Goal: Information Seeking & Learning: Check status

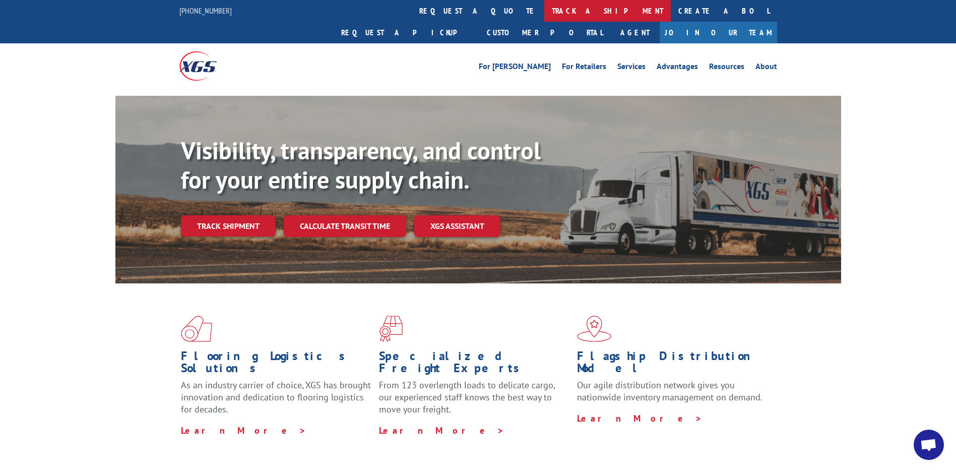
click at [544, 7] on link "track a shipment" at bounding box center [607, 11] width 126 height 22
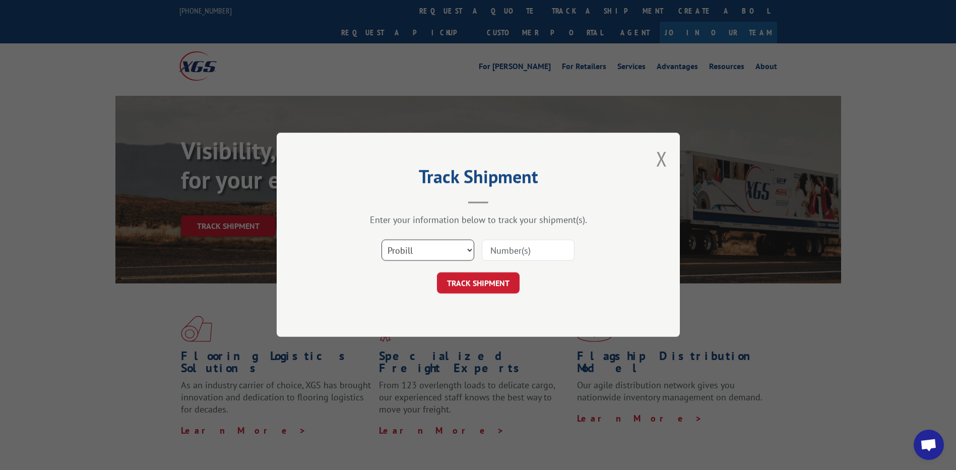
click at [457, 240] on select "Select category... Probill BOL PO" at bounding box center [427, 250] width 93 height 21
select select "po"
click at [381, 240] on select "Select category... Probill BOL PO" at bounding box center [427, 250] width 93 height 21
click at [506, 251] on input at bounding box center [528, 250] width 93 height 21
paste input "51534276"
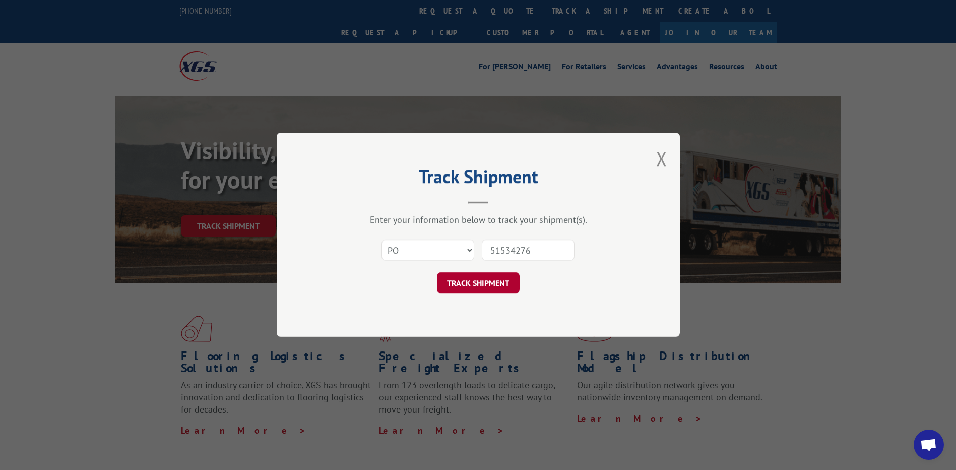
type input "51534276"
click at [470, 284] on button "TRACK SHIPMENT" at bounding box center [478, 283] width 83 height 21
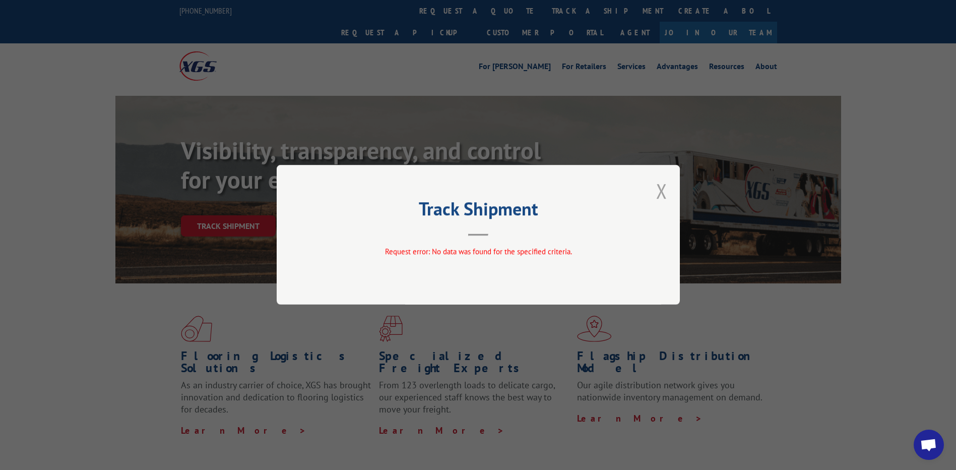
click at [660, 191] on button "Close modal" at bounding box center [661, 190] width 11 height 27
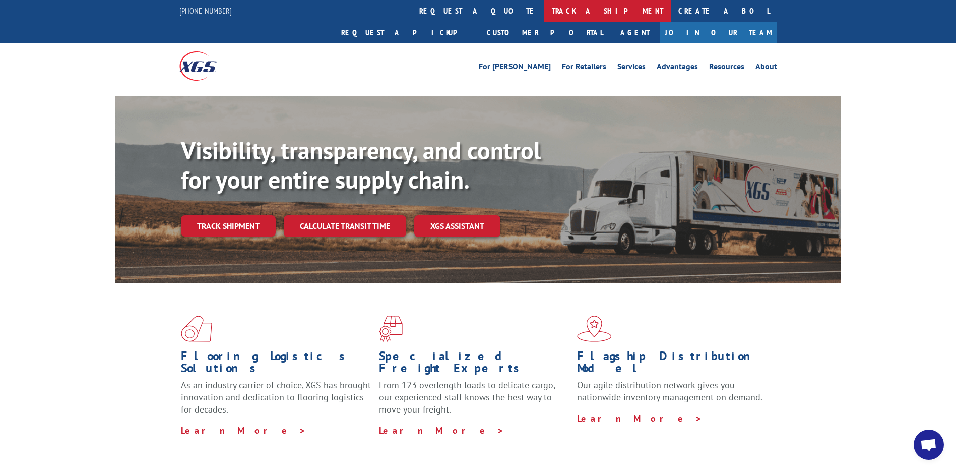
click at [544, 14] on link "track a shipment" at bounding box center [607, 11] width 126 height 22
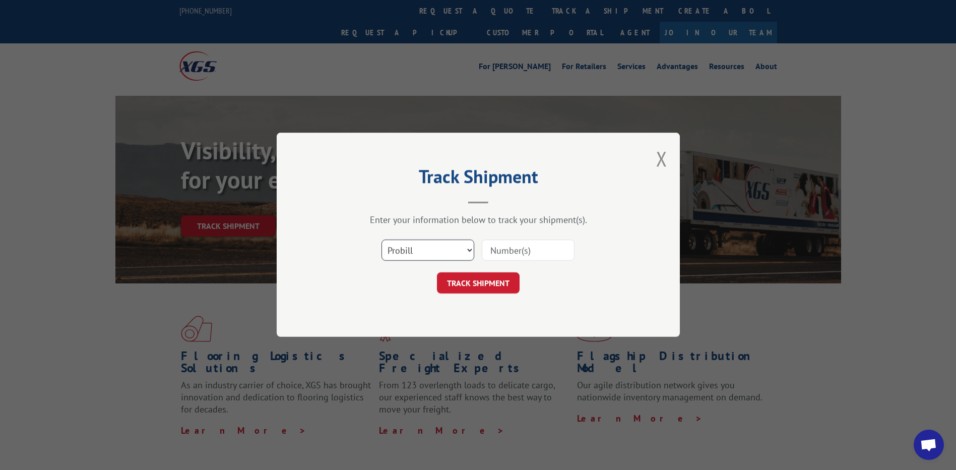
click at [456, 248] on select "Select category... Probill BOL PO" at bounding box center [427, 250] width 93 height 21
select select "bol"
click at [381, 240] on select "Select category... Probill BOL PO" at bounding box center [427, 250] width 93 height 21
click at [510, 250] on input at bounding box center [528, 250] width 93 height 21
paste input "5522239"
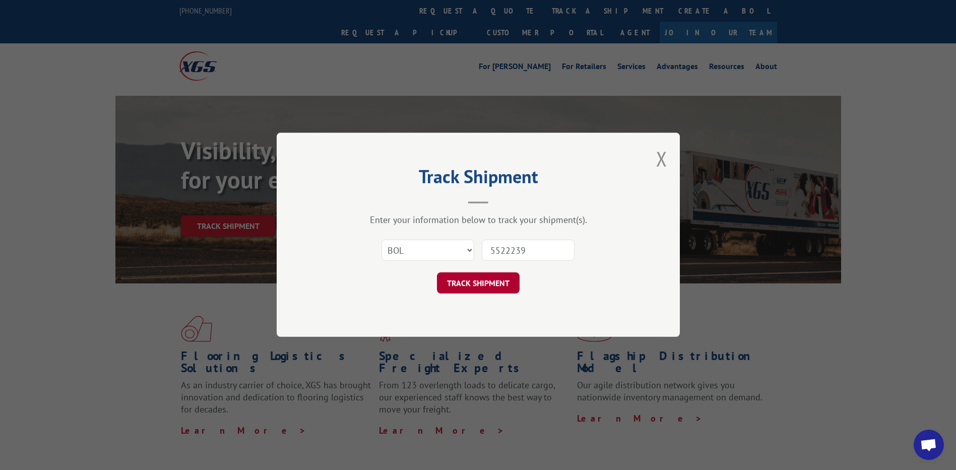
type input "5522239"
click at [472, 280] on button "TRACK SHIPMENT" at bounding box center [478, 283] width 83 height 21
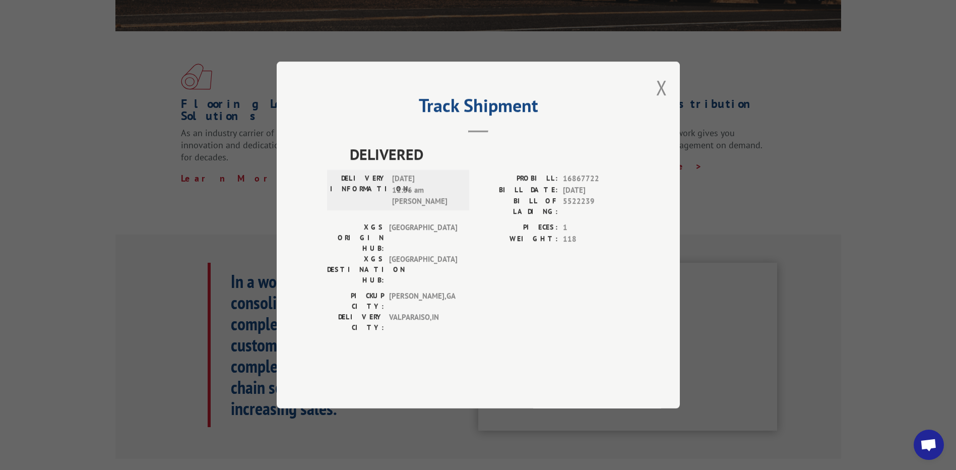
scroll to position [504, 0]
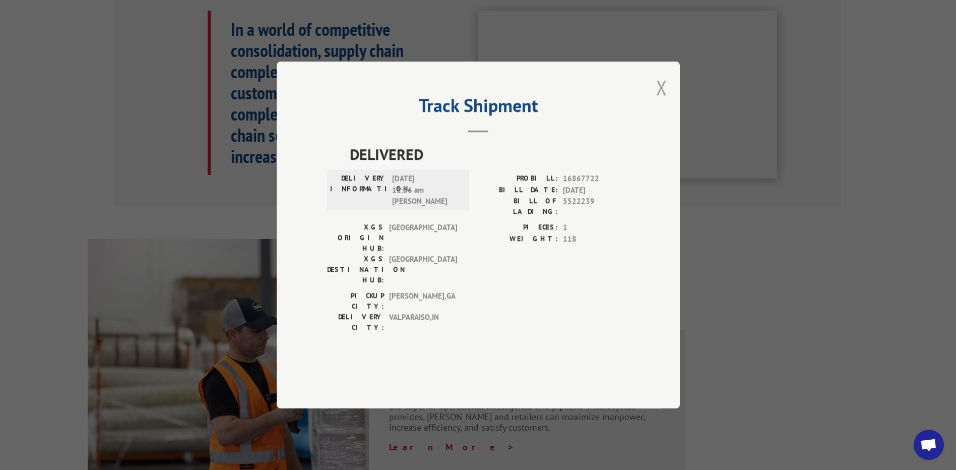
click at [659, 101] on button "Close modal" at bounding box center [661, 87] width 11 height 27
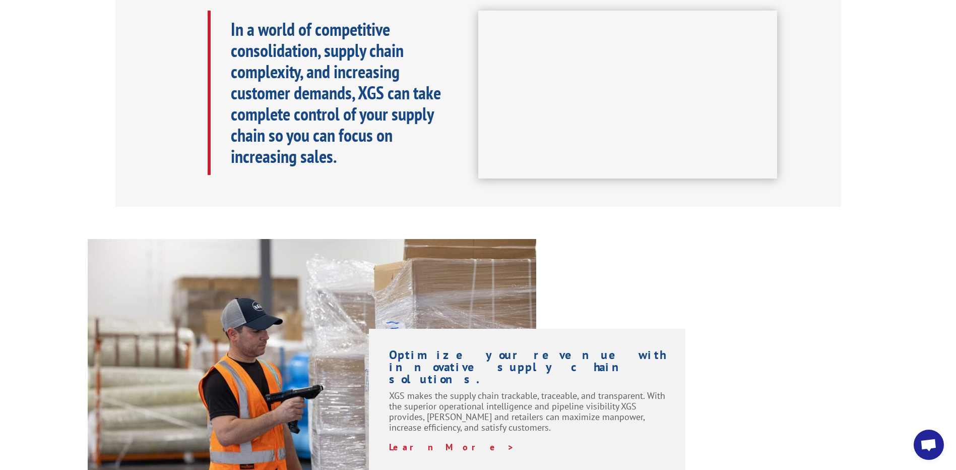
scroll to position [0, 0]
